Goal: Task Accomplishment & Management: Manage account settings

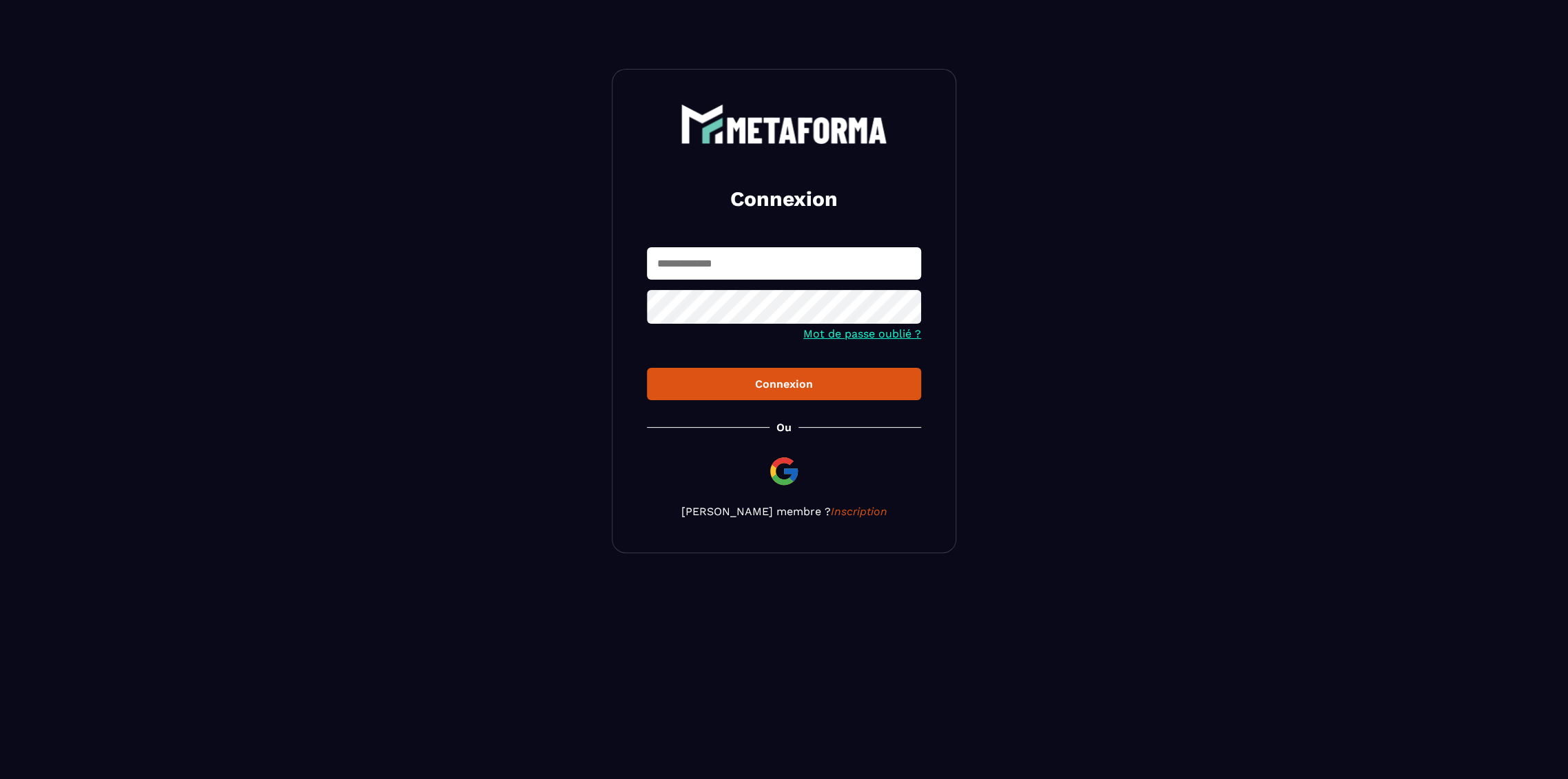
type input "**********"
click at [756, 274] on input "**********" at bounding box center [784, 263] width 275 height 32
type input "*"
type input "**********"
click at [647, 368] on button "Connexion" at bounding box center [784, 384] width 275 height 32
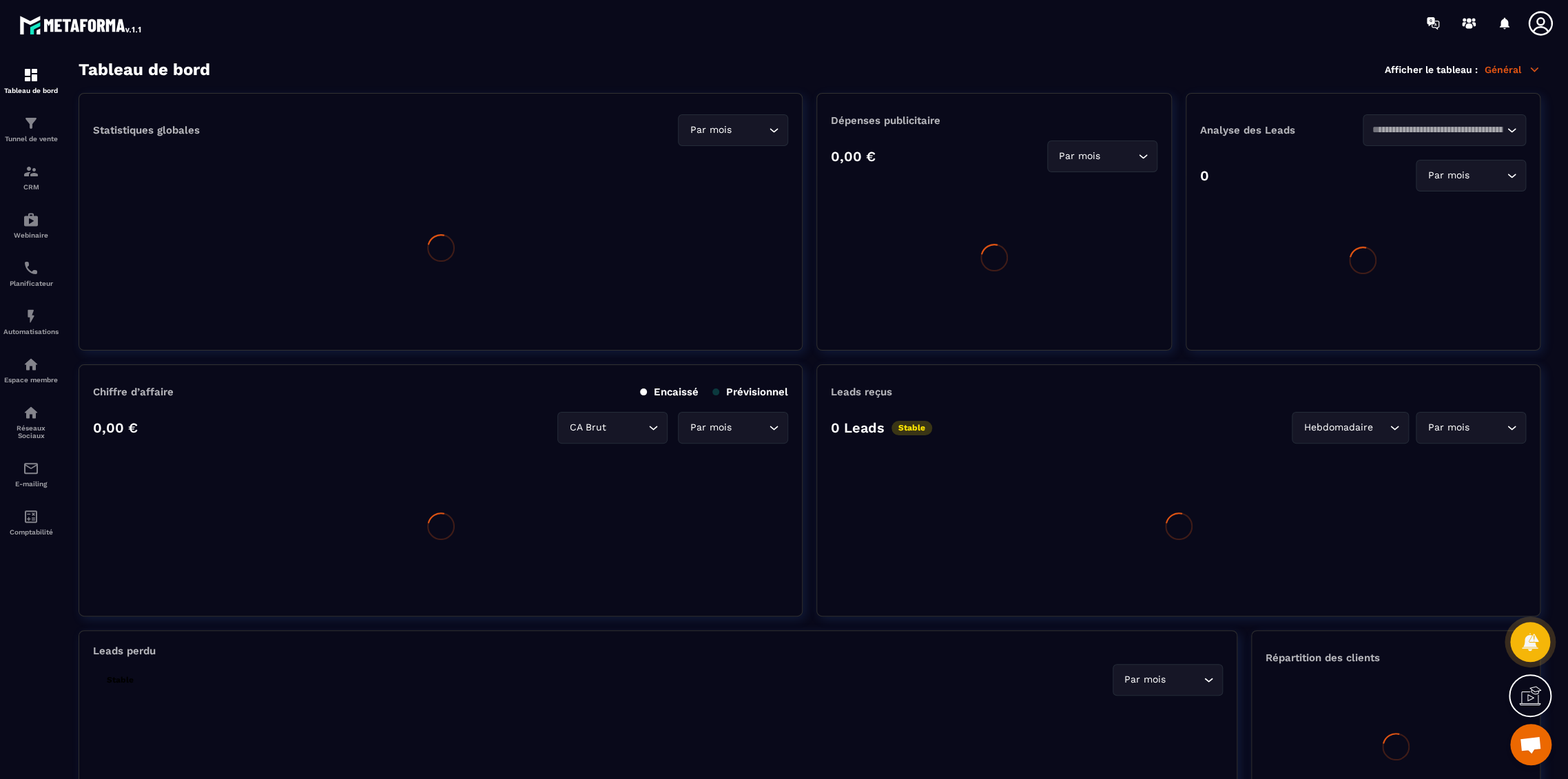
click at [1549, 26] on icon at bounding box center [1540, 23] width 28 height 28
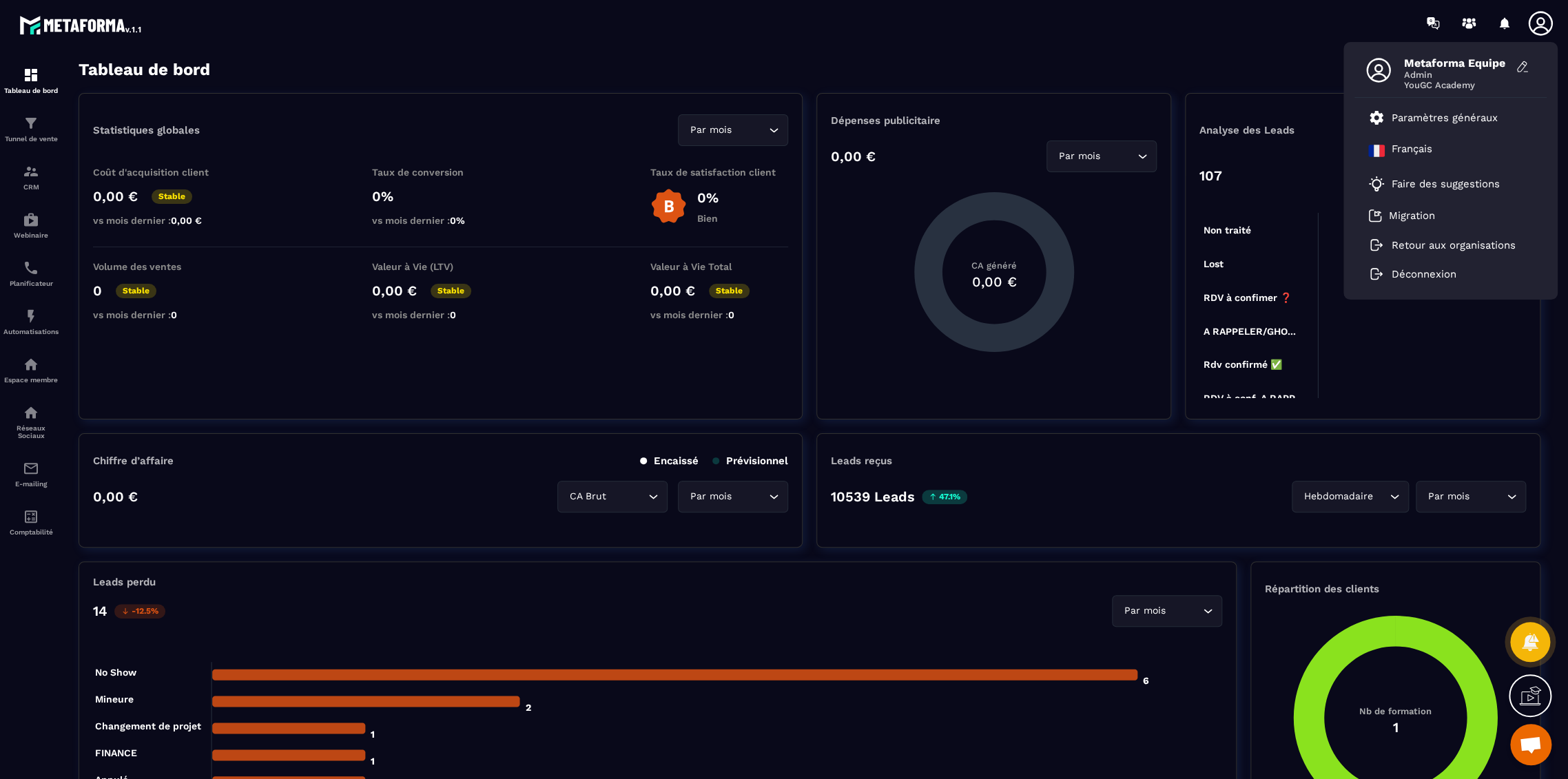
drag, startPoint x: 1011, startPoint y: 56, endPoint x: 991, endPoint y: 65, distance: 21.9
click at [1011, 56] on section "Tableau de bord Tunnel de vente CRM Webinaire Planificateur Automatisations Esp…" at bounding box center [784, 420] width 1568 height 748
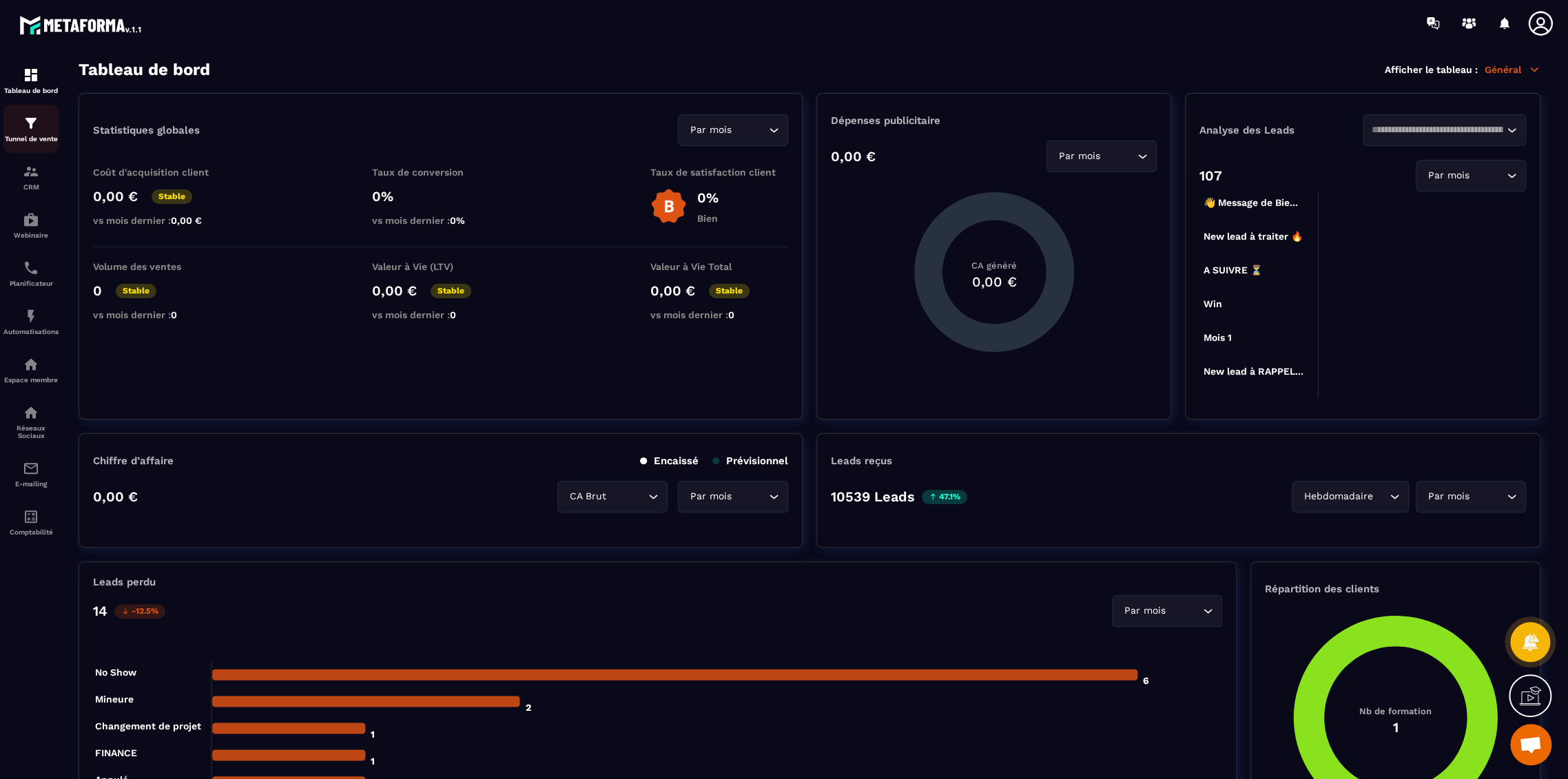
click at [19, 121] on div "Tunnel de vente" at bounding box center [31, 129] width 55 height 28
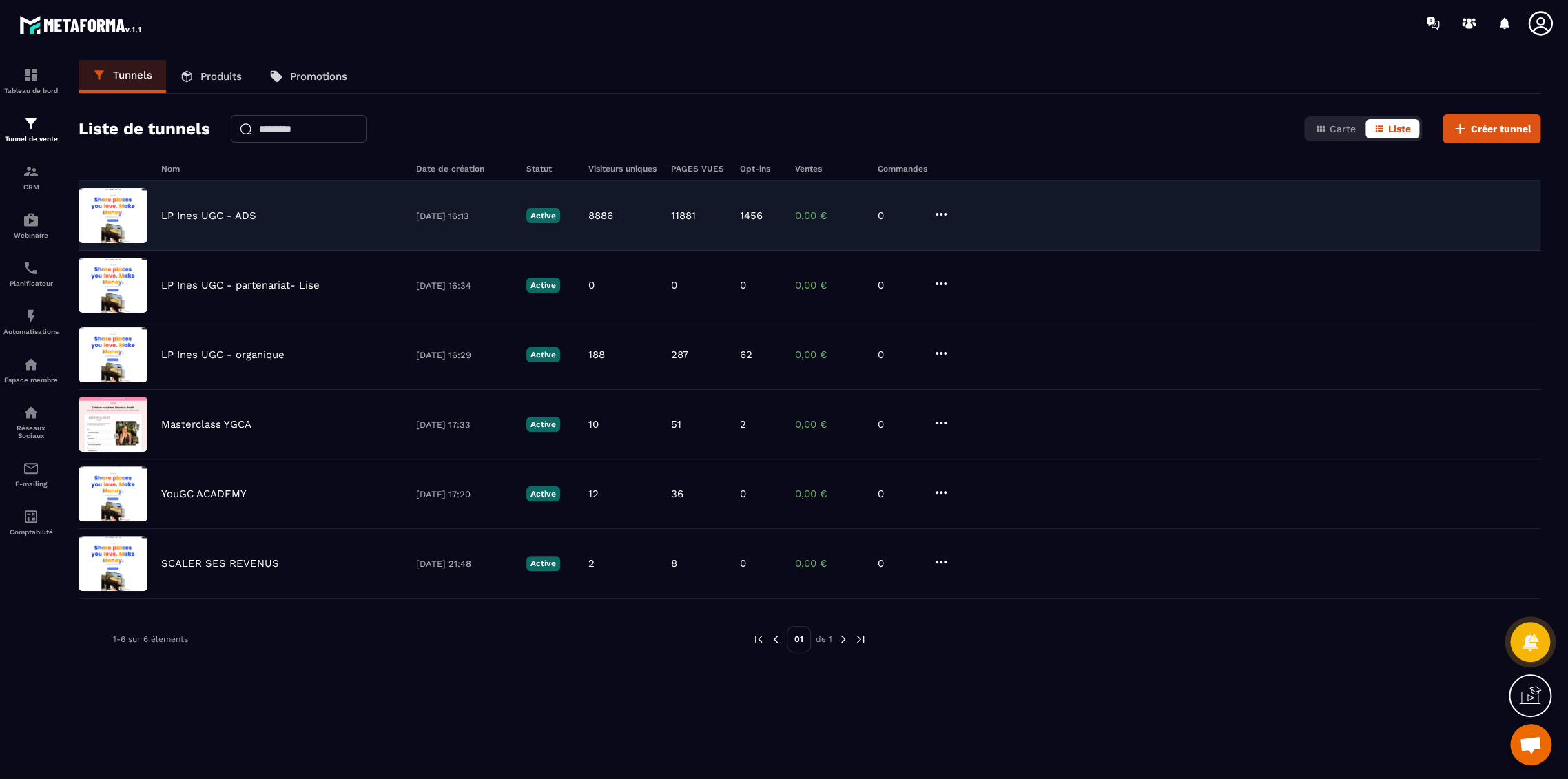
click at [239, 212] on p "LP Ines UGC - ADS" at bounding box center [209, 215] width 95 height 12
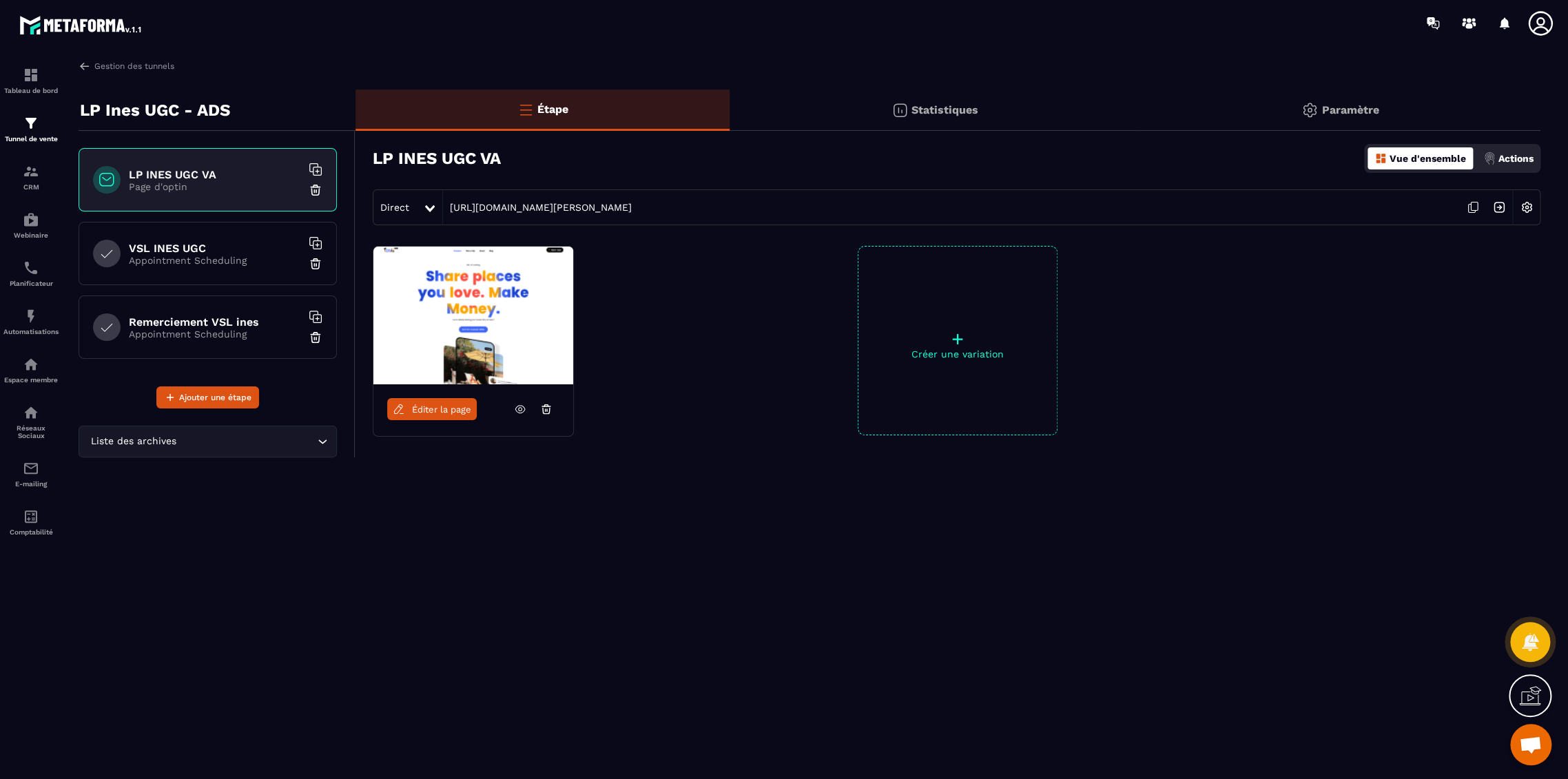
click at [215, 253] on h6 "VSL INES UGC" at bounding box center [215, 249] width 173 height 13
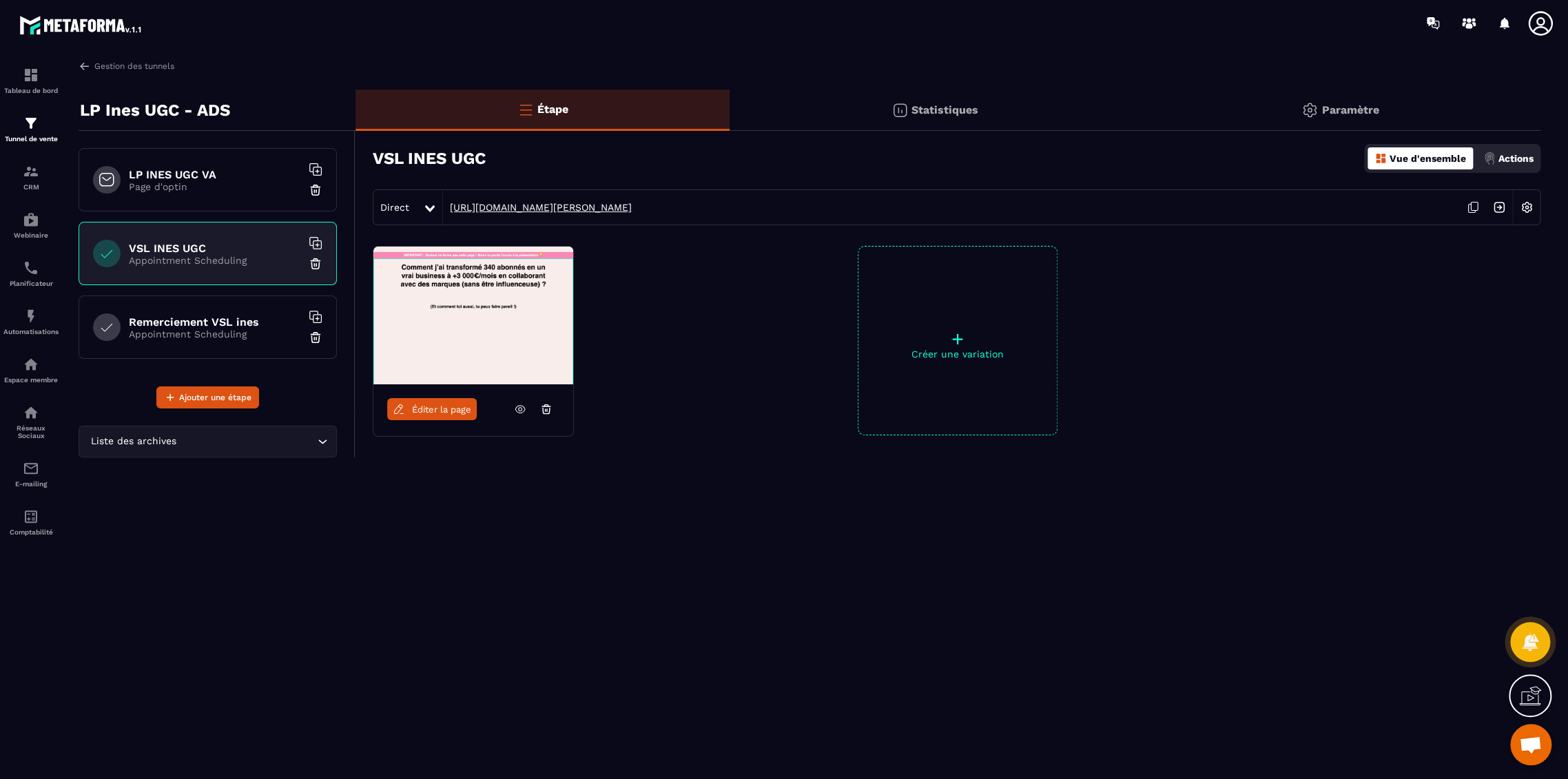
copy link "[URL][DOMAIN_NAME][PERSON_NAME]"
drag, startPoint x: 711, startPoint y: 210, endPoint x: 452, endPoint y: 209, distance: 259.0
click at [452, 209] on div "Direct [URL][DOMAIN_NAME][PERSON_NAME]" at bounding box center [957, 208] width 1168 height 36
click at [898, 150] on div "VSL [PERSON_NAME] UGC Vue d'ensemble Actions" at bounding box center [957, 158] width 1168 height 49
click at [608, 207] on link "[URL][DOMAIN_NAME][PERSON_NAME]" at bounding box center [538, 208] width 189 height 11
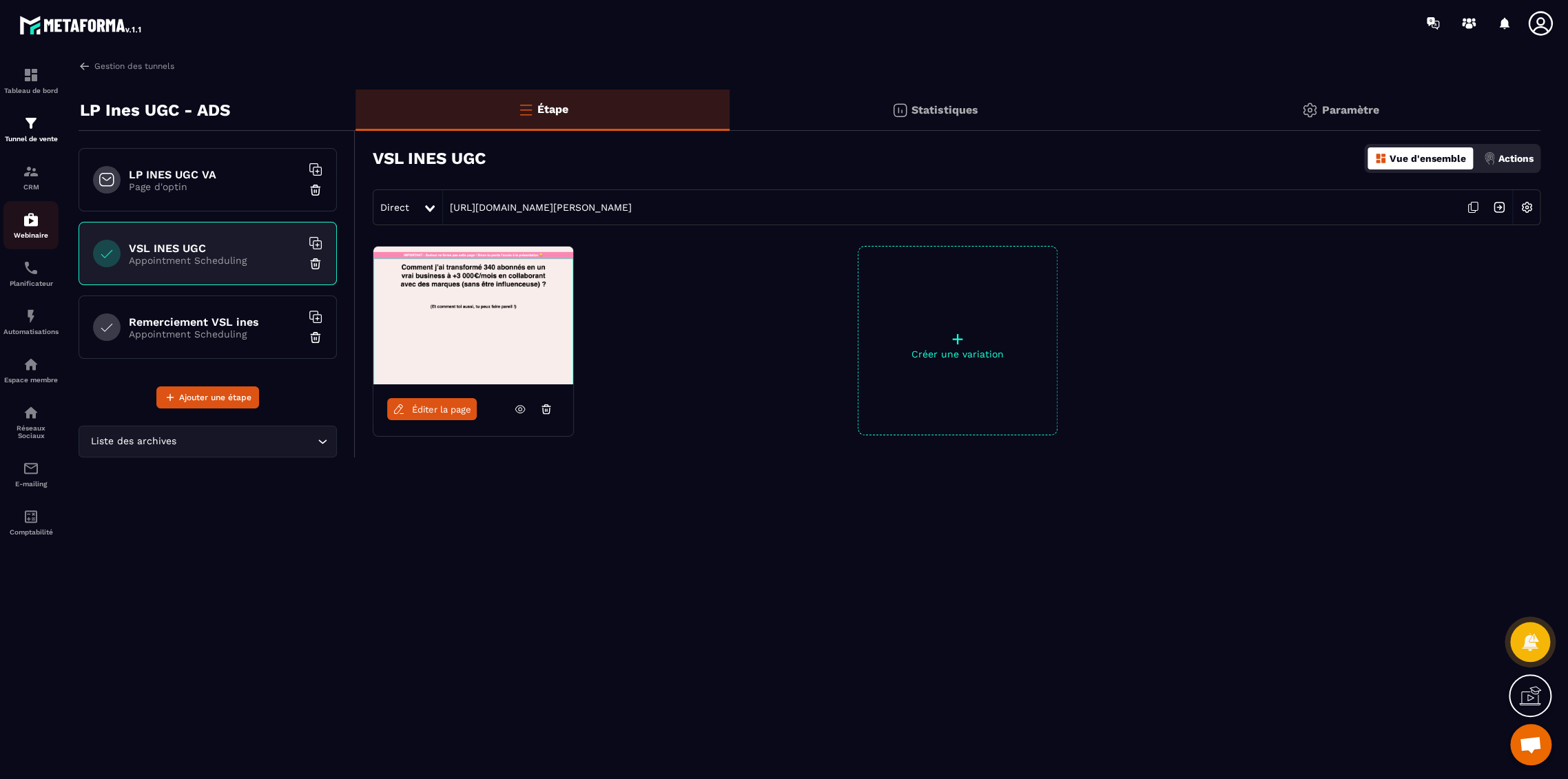
click at [38, 185] on p "CRM" at bounding box center [31, 187] width 55 height 8
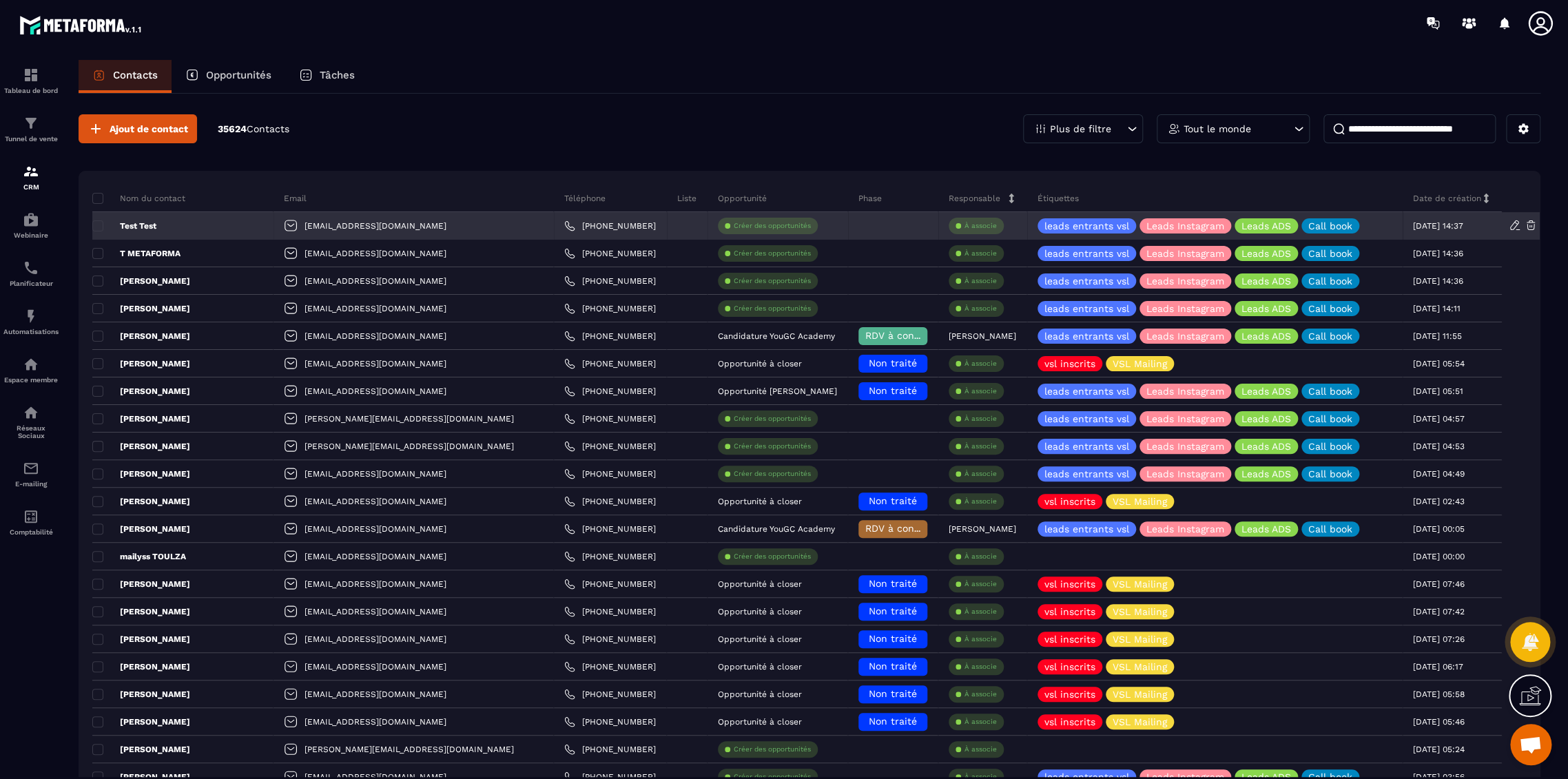
click at [1534, 225] on icon at bounding box center [1531, 225] width 12 height 12
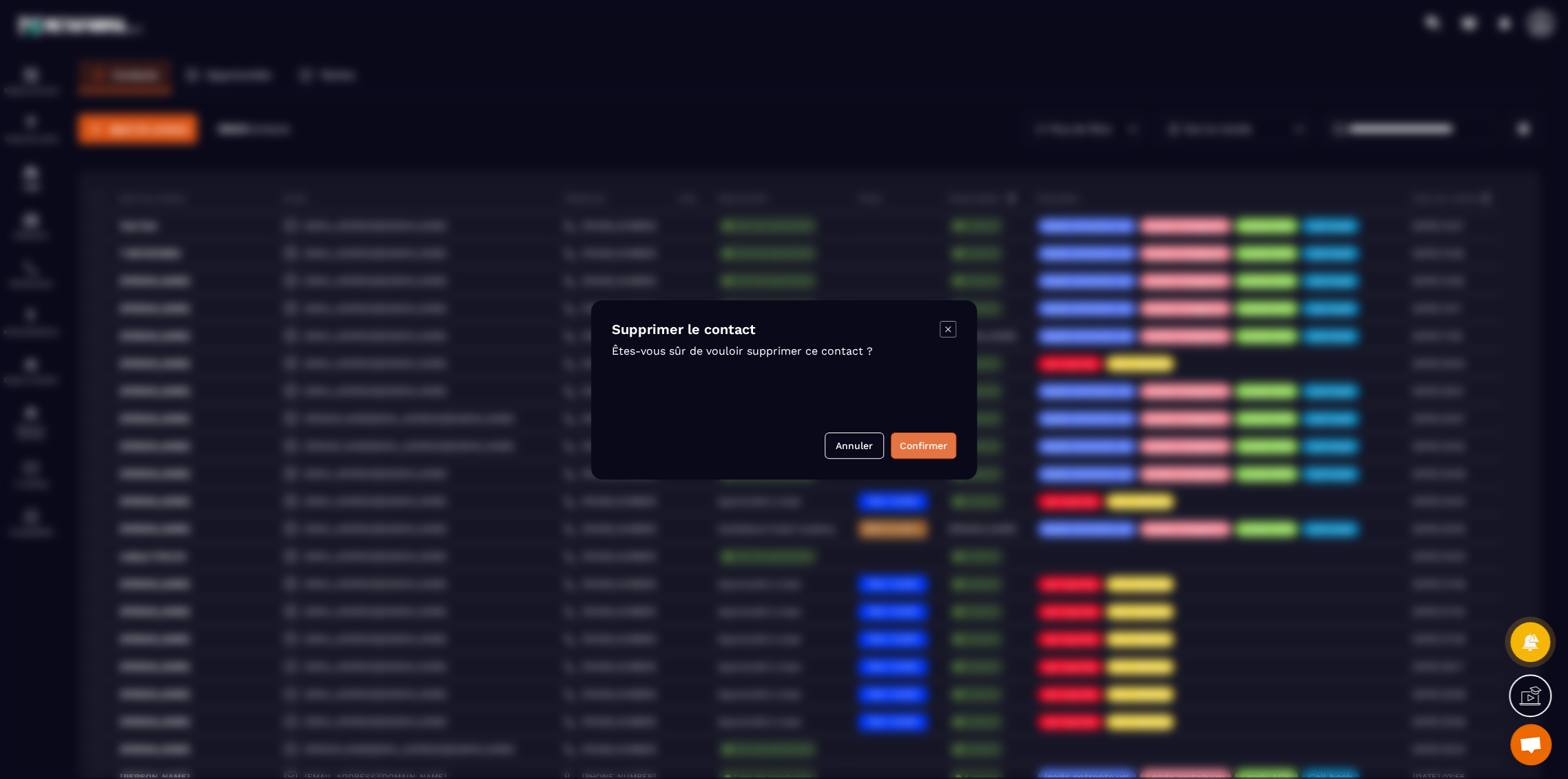
click at [940, 440] on button "Confirmer" at bounding box center [923, 445] width 66 height 26
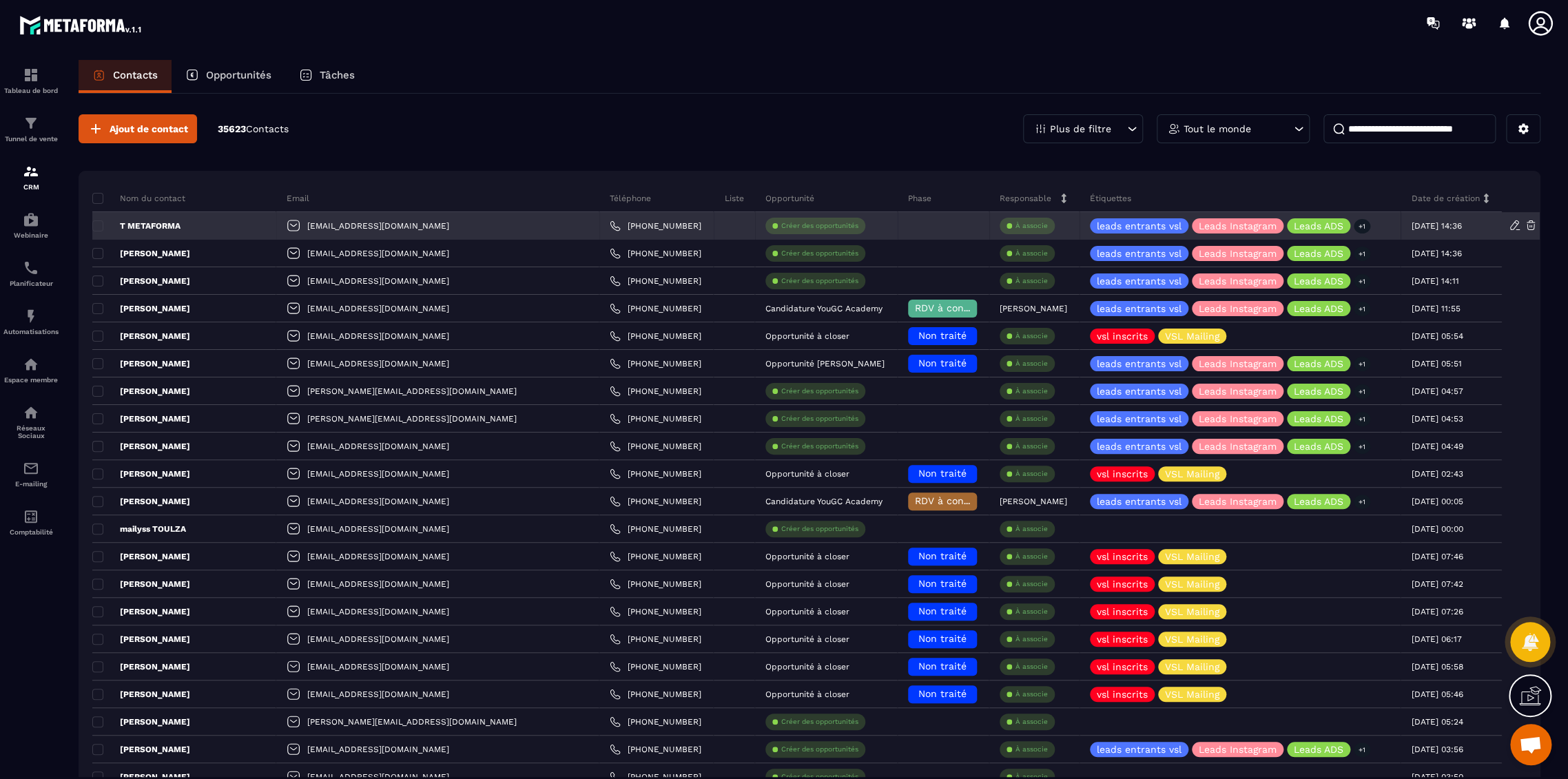
click at [1531, 222] on icon at bounding box center [1530, 225] width 9 height 9
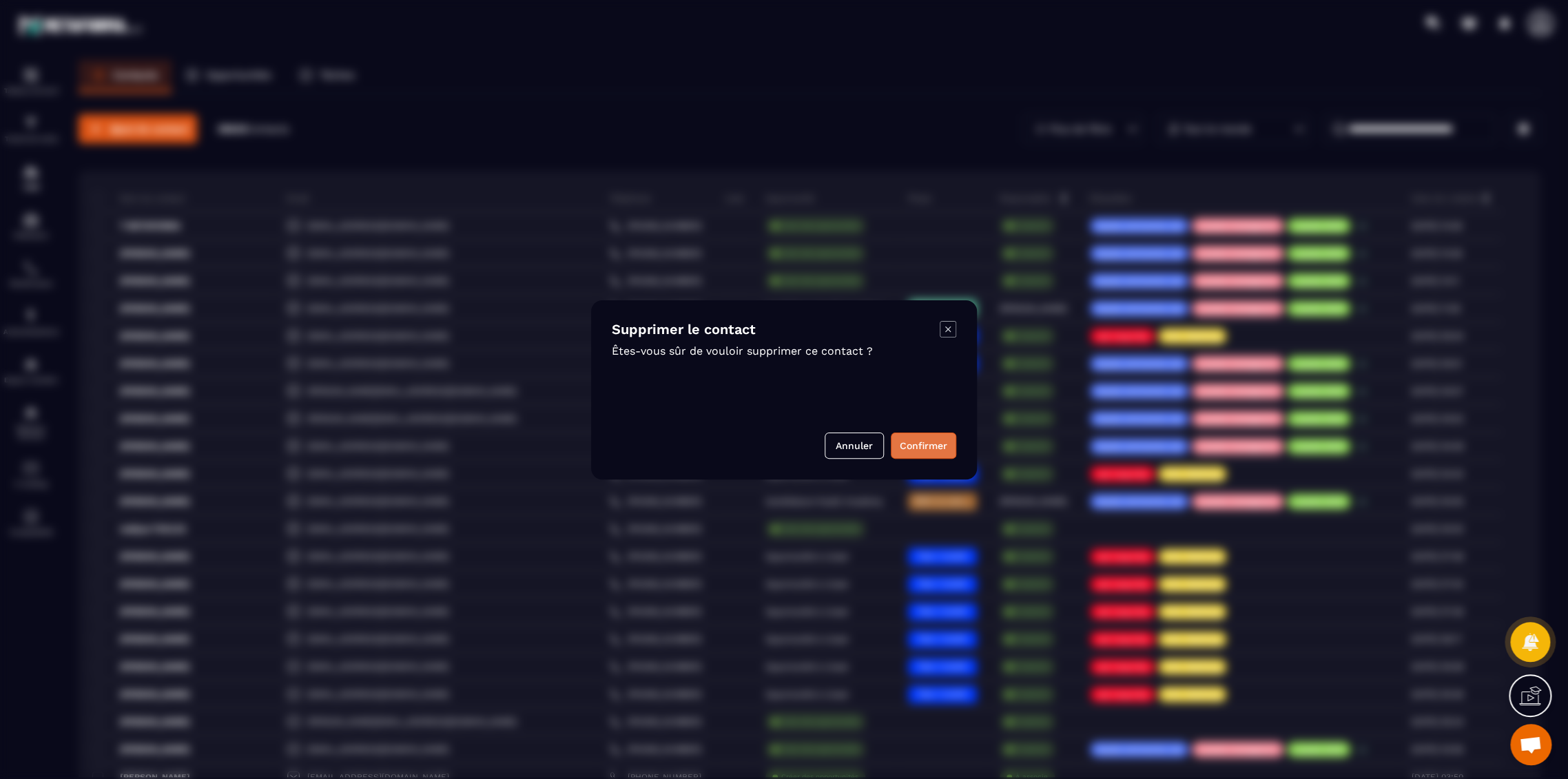
click at [926, 452] on button "Confirmer" at bounding box center [923, 445] width 66 height 26
